Goal: Complete application form

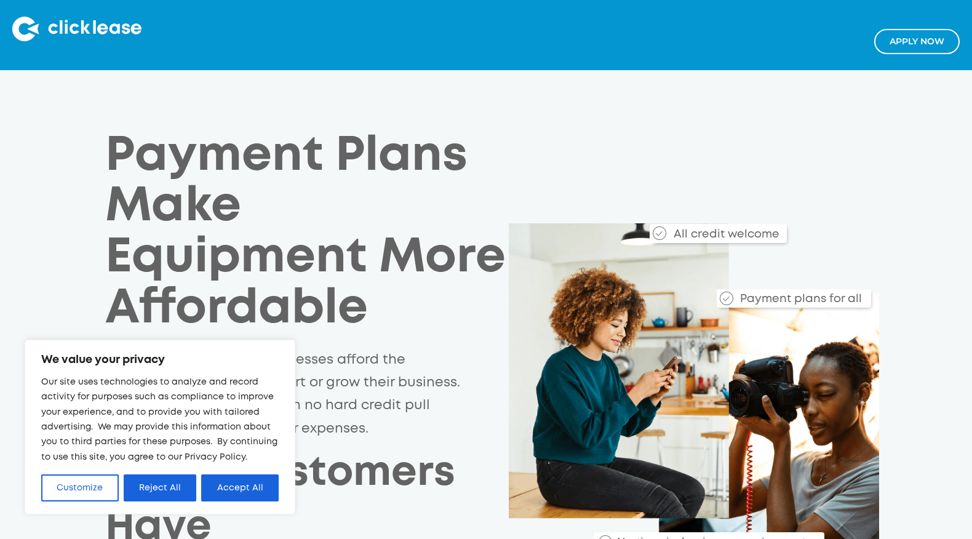
click at [922, 46] on link "Apply NOw" at bounding box center [917, 41] width 86 height 25
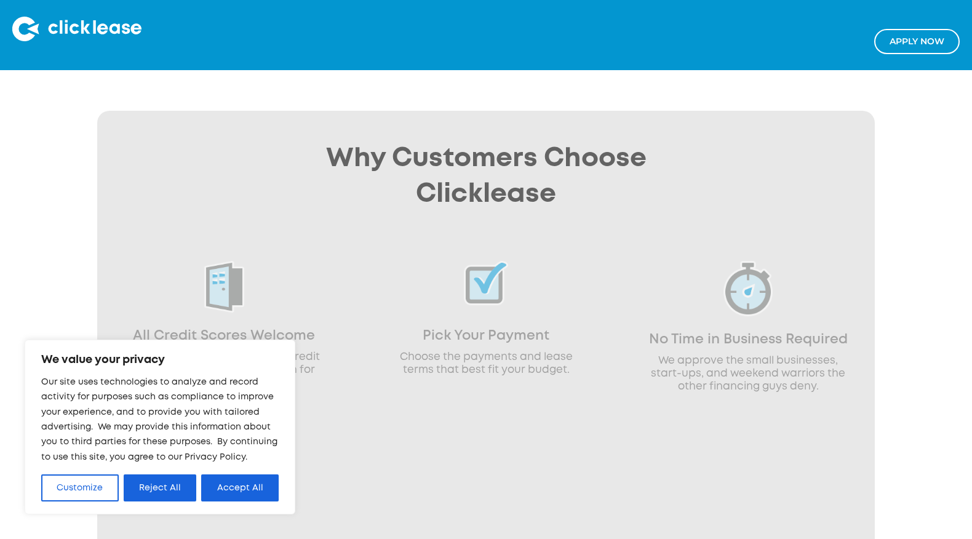
scroll to position [840, 0]
